Goal: Transaction & Acquisition: Book appointment/travel/reservation

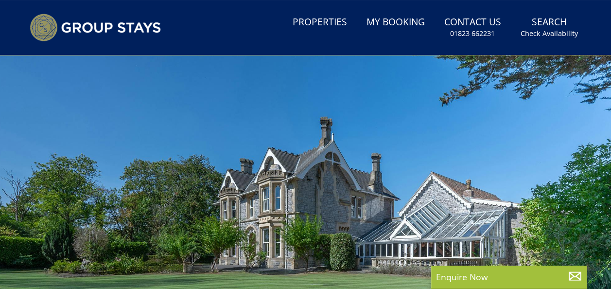
scroll to position [66, 0]
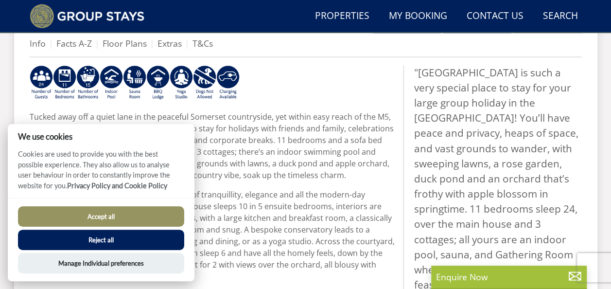
scroll to position [337, 0]
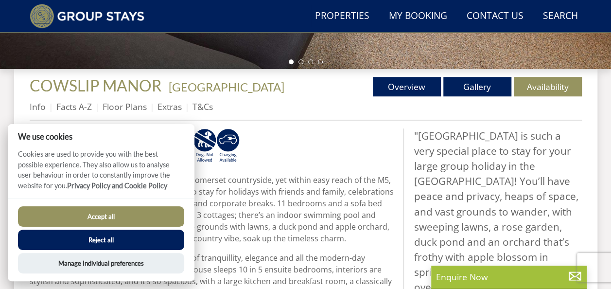
click at [124, 211] on button "Accept all" at bounding box center [101, 216] width 166 height 20
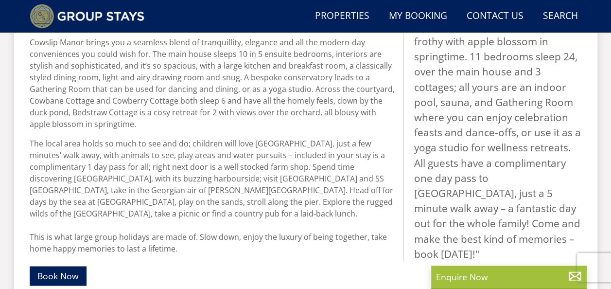
scroll to position [548, 0]
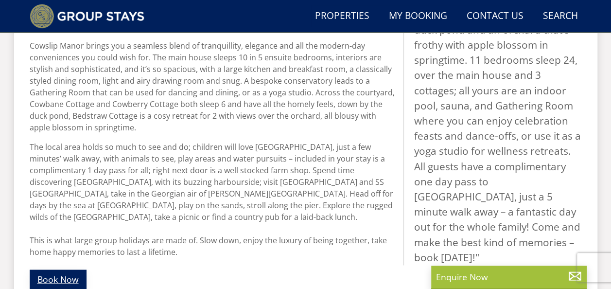
click at [44, 269] on link "Book Now" at bounding box center [58, 278] width 57 height 19
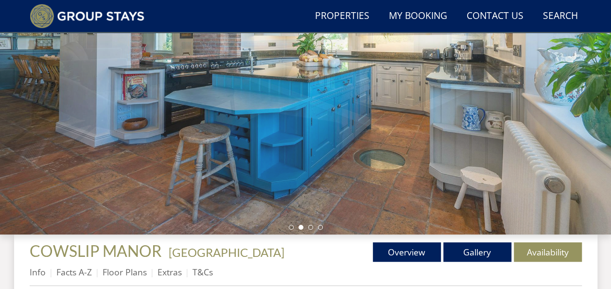
scroll to position [158, 0]
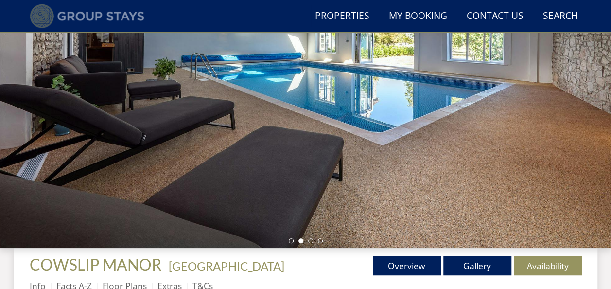
click at [105, 15] on img at bounding box center [87, 16] width 115 height 24
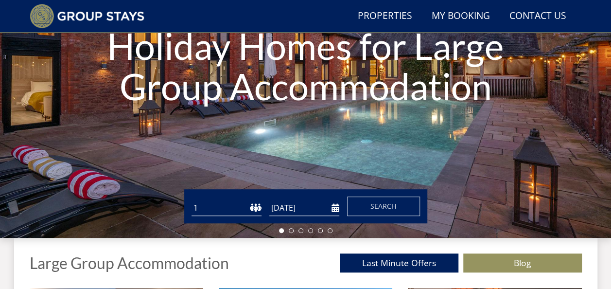
scroll to position [240, 0]
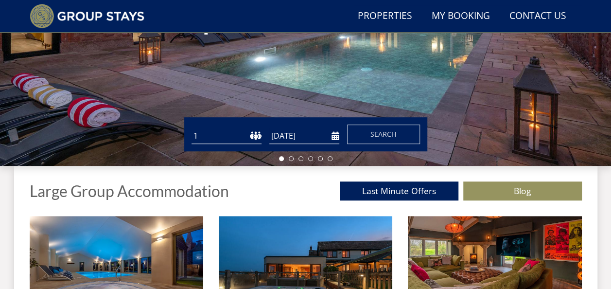
click at [294, 134] on input "[DATE]" at bounding box center [304, 136] width 70 height 16
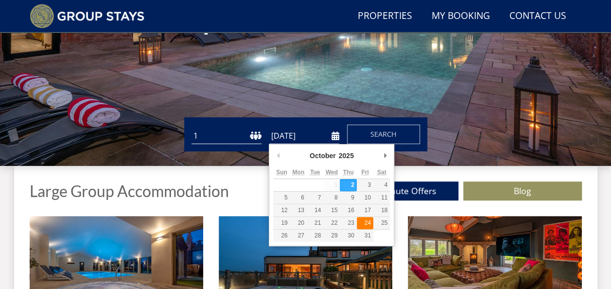
type input "24/10/2025"
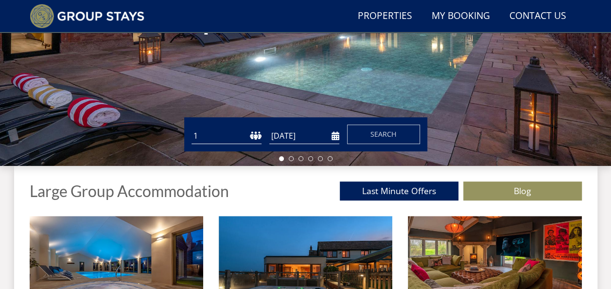
click at [253, 140] on select "1 2 3 4 5 6 7 8 9 10 11 12 13 14 15 16 17 18 19 20 21 22 23 24 25 26 27 28 29 3…" at bounding box center [226, 136] width 70 height 16
select select "20"
click at [191, 128] on select "1 2 3 4 5 6 7 8 9 10 11 12 13 14 15 16 17 18 19 20 21 22 23 24 25 26 27 28 29 3…" at bounding box center [226, 136] width 70 height 16
click at [373, 132] on span "Search" at bounding box center [383, 133] width 26 height 9
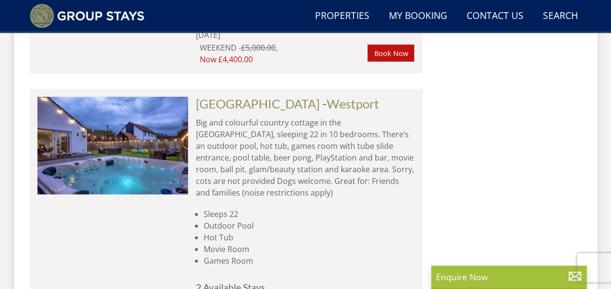
scroll to position [1125, 0]
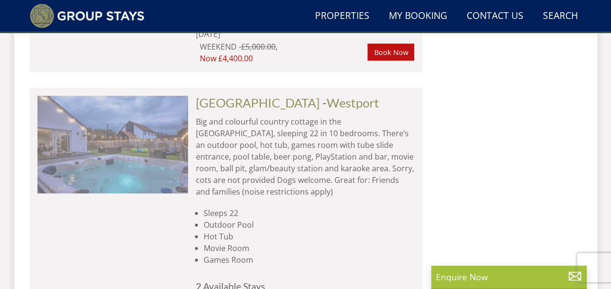
click at [171, 99] on img at bounding box center [112, 144] width 151 height 97
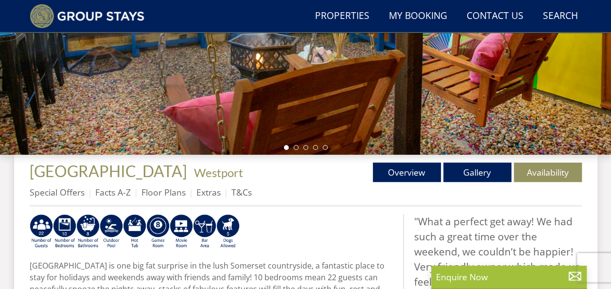
scroll to position [247, 0]
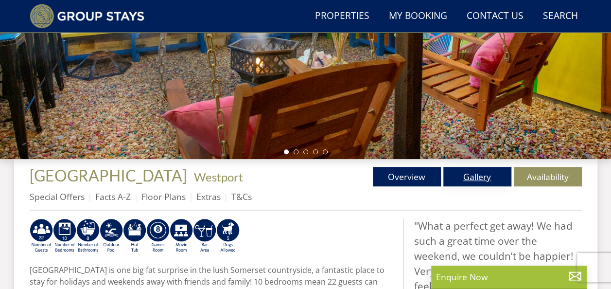
click at [475, 178] on link "Gallery" at bounding box center [477, 176] width 68 height 19
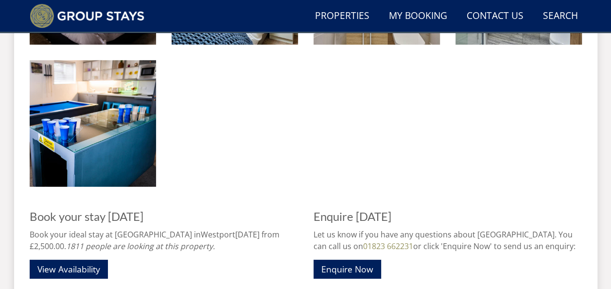
scroll to position [1398, 0]
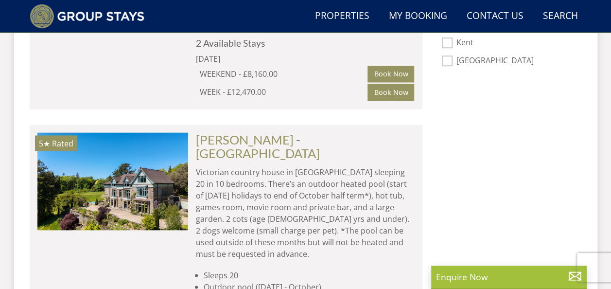
scroll to position [795, 0]
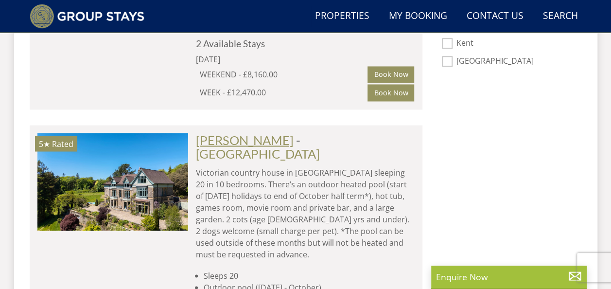
click at [240, 132] on link "KENNARD HALL" at bounding box center [245, 139] width 98 height 15
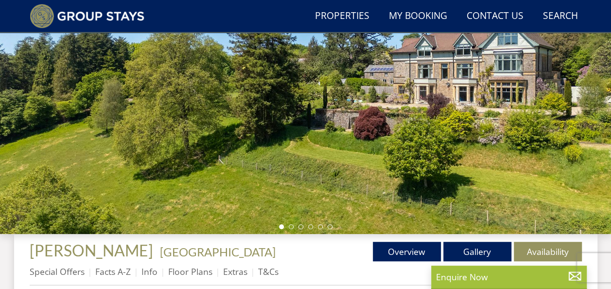
scroll to position [141, 0]
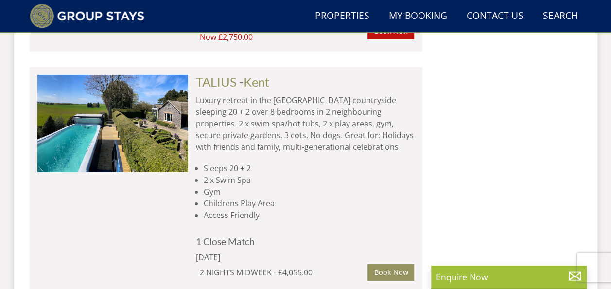
scroll to position [1432, 0]
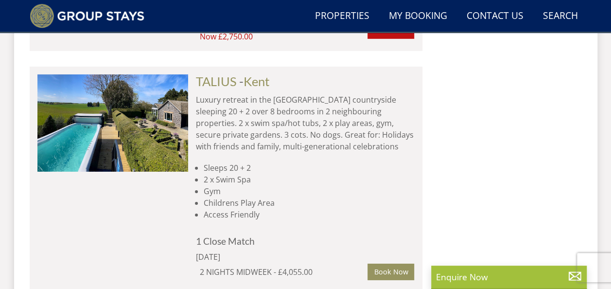
scroll to position [240, 0]
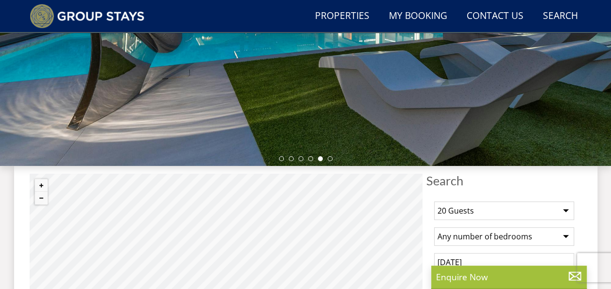
select select "20"
